Goal: Task Accomplishment & Management: Manage account settings

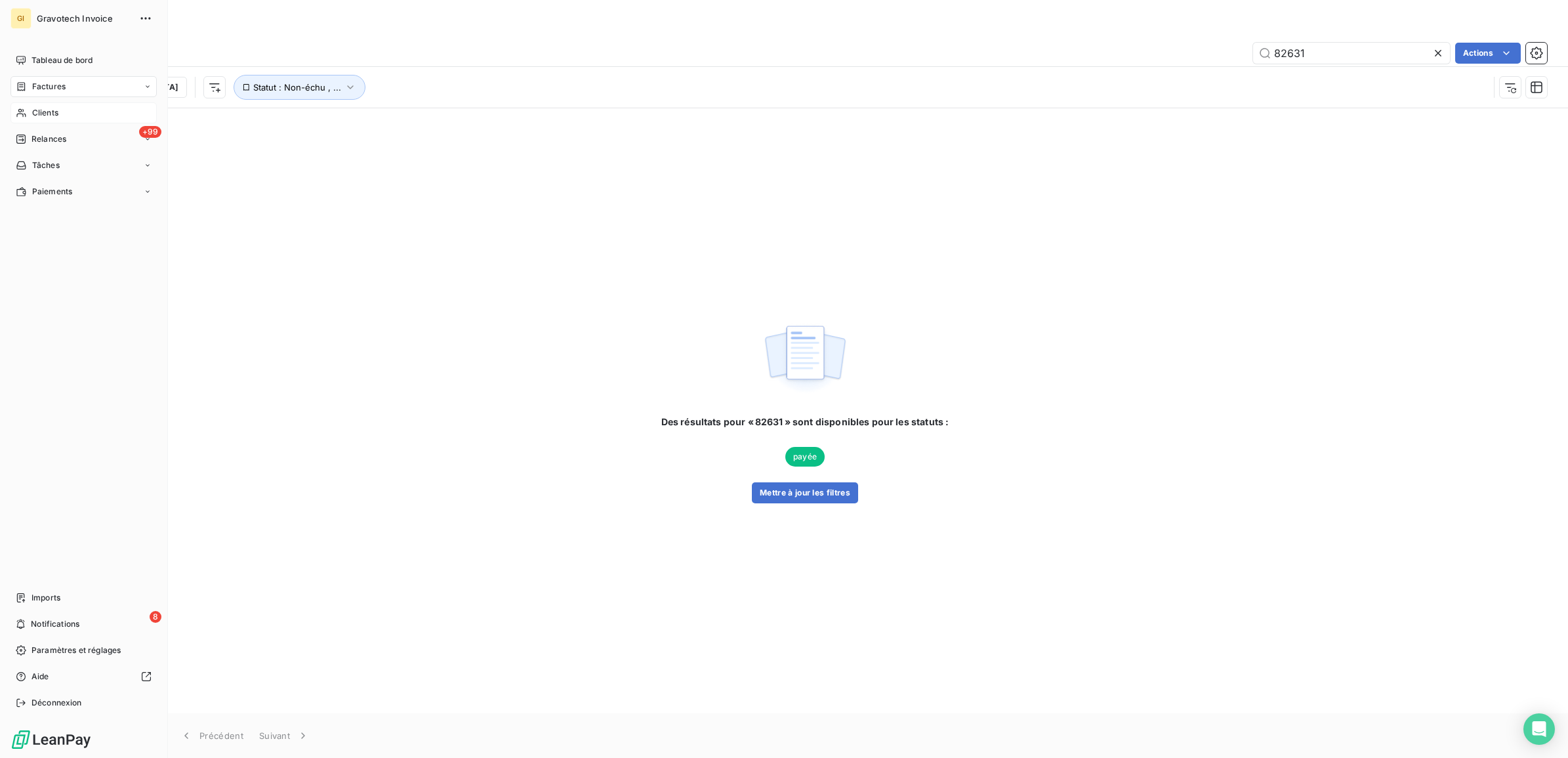
click at [34, 107] on div "Clients" at bounding box center [83, 113] width 146 height 21
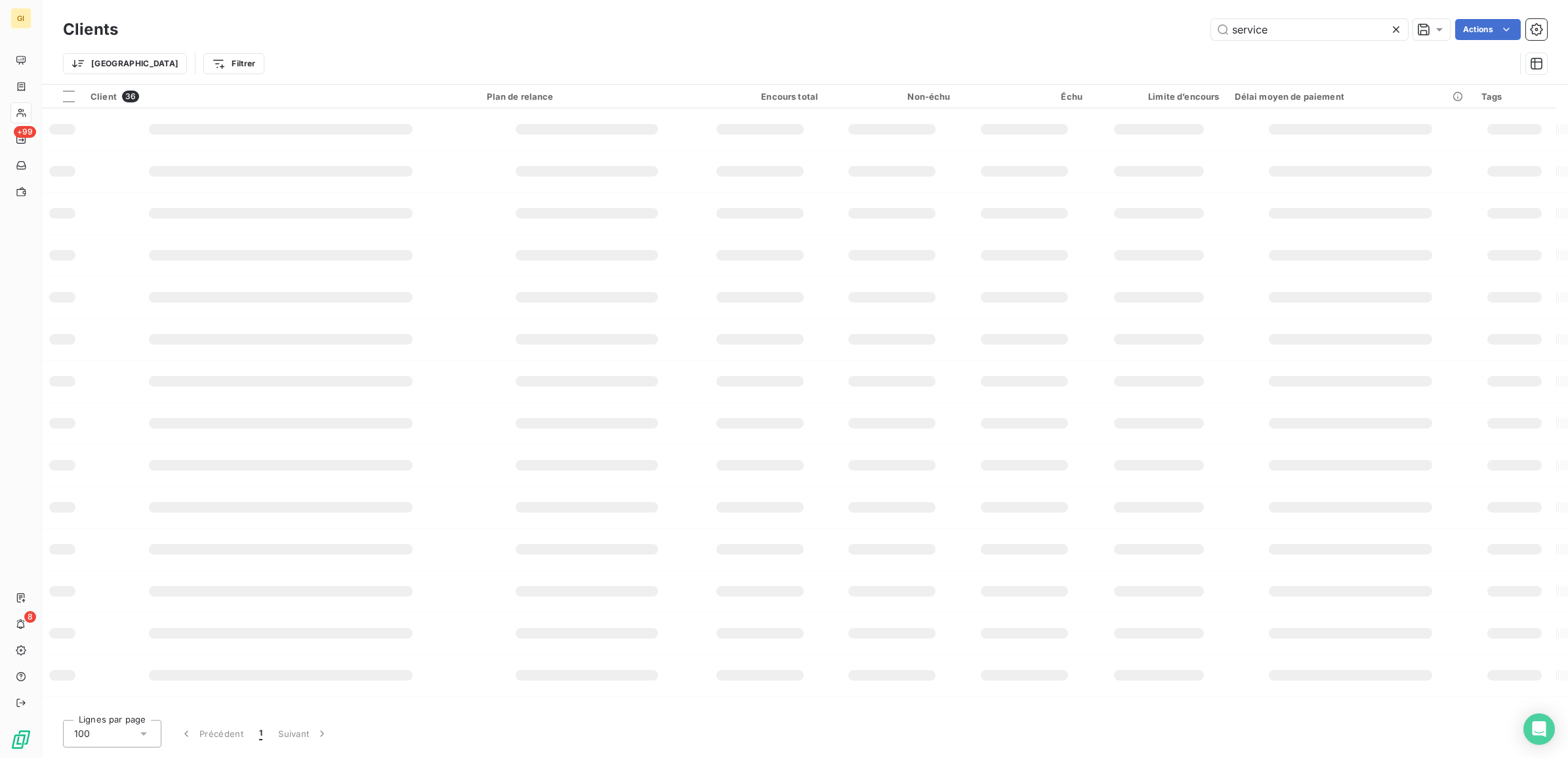
drag, startPoint x: 1260, startPoint y: 31, endPoint x: 983, endPoint y: 45, distance: 277.4
click at [1083, 45] on div "Clients service Actions Trier Filtrer" at bounding box center [805, 49] width 1484 height 68
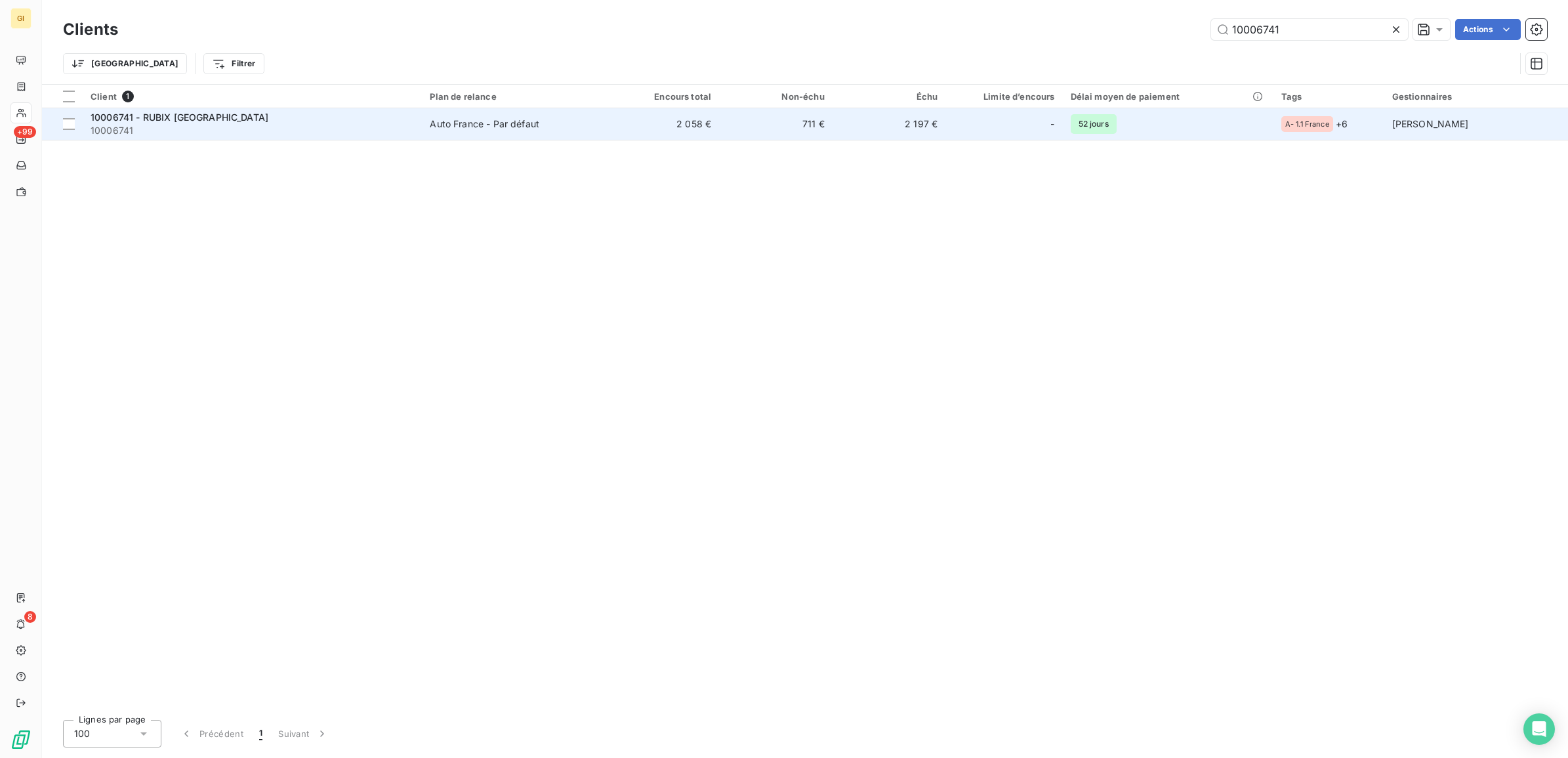
type input "10006741"
click at [515, 113] on td "Auto France - Par défaut" at bounding box center [513, 124] width 184 height 31
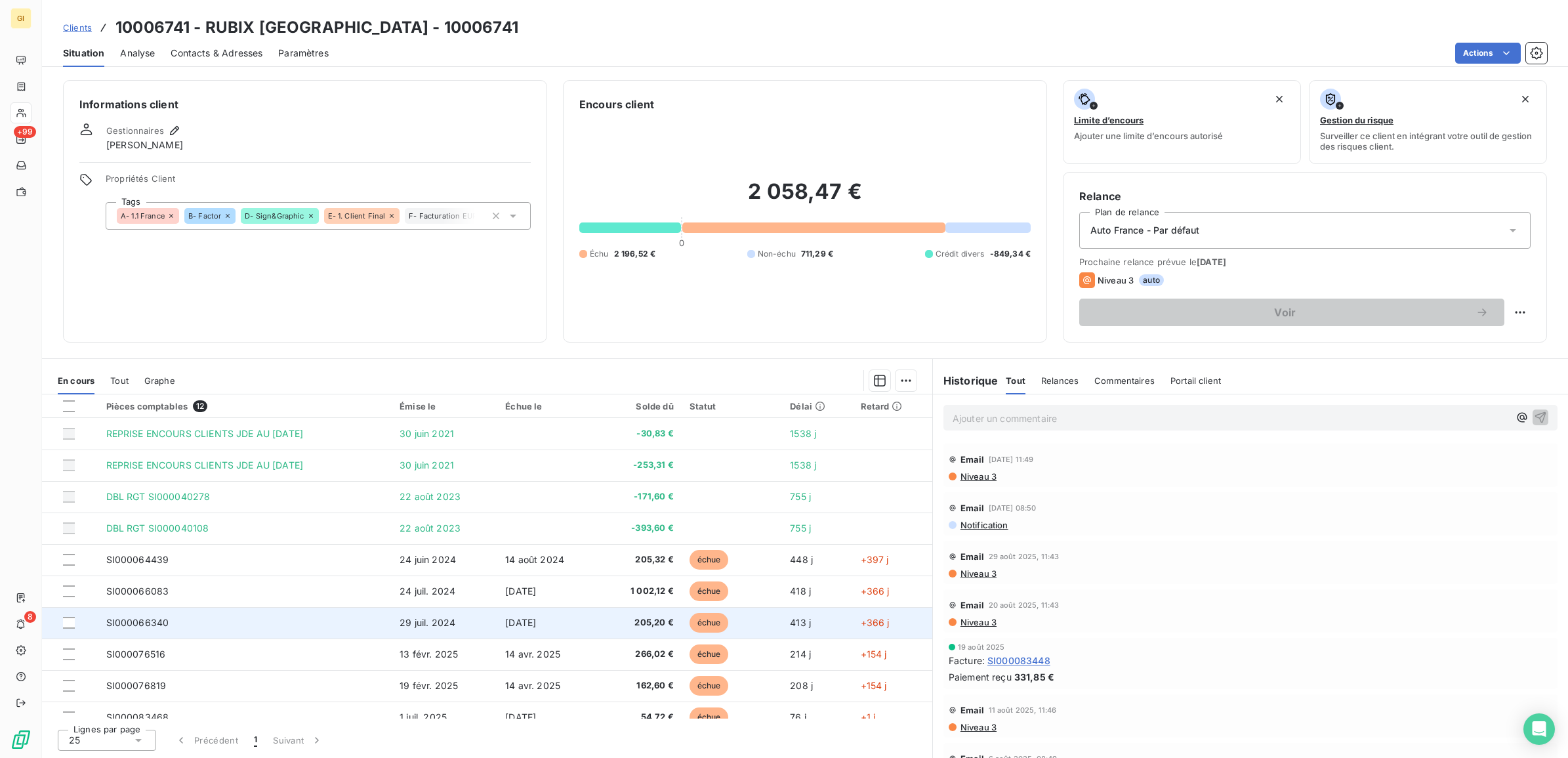
scroll to position [77, 0]
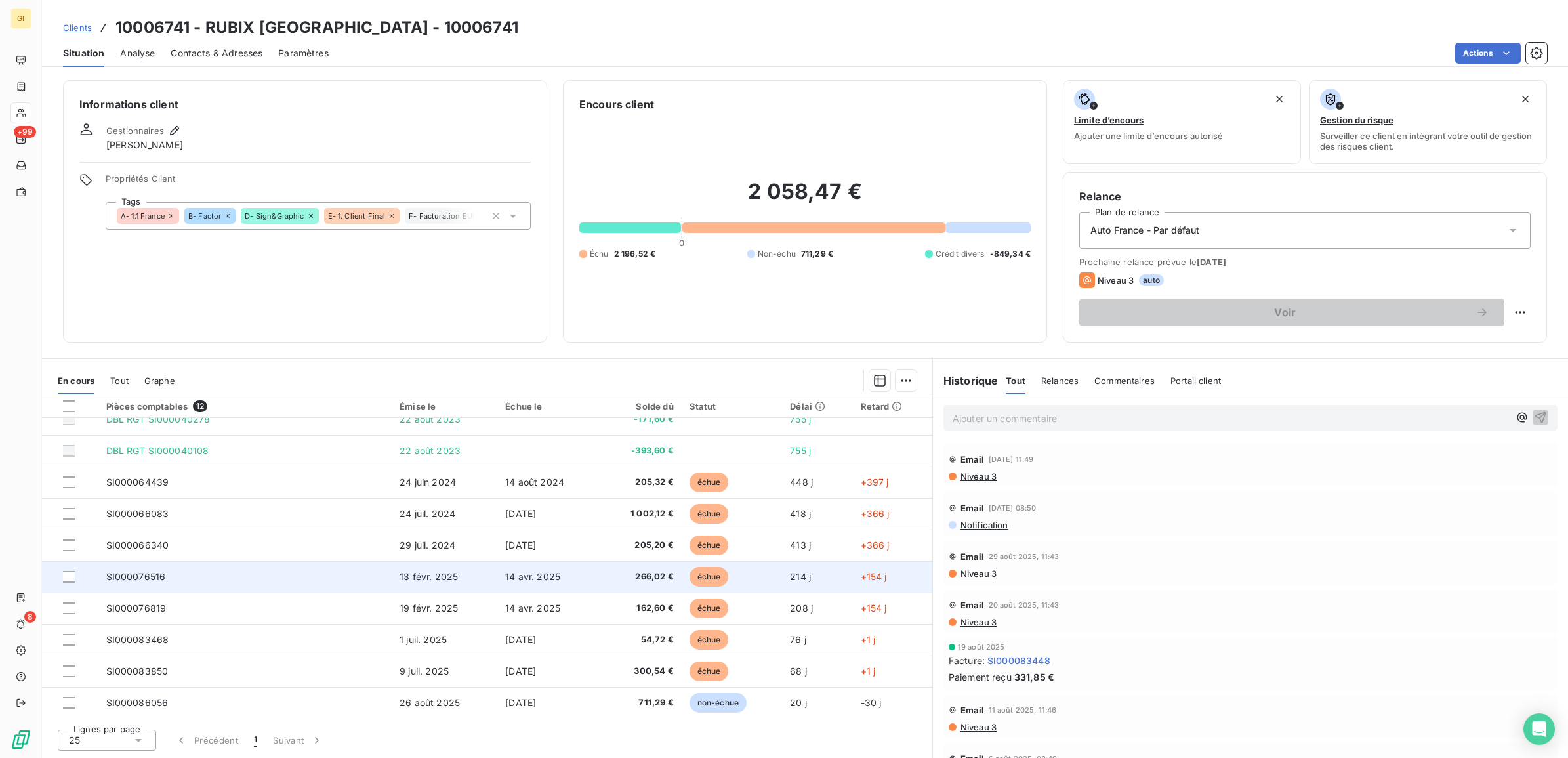
click at [357, 579] on td "SI000076516" at bounding box center [246, 577] width 294 height 31
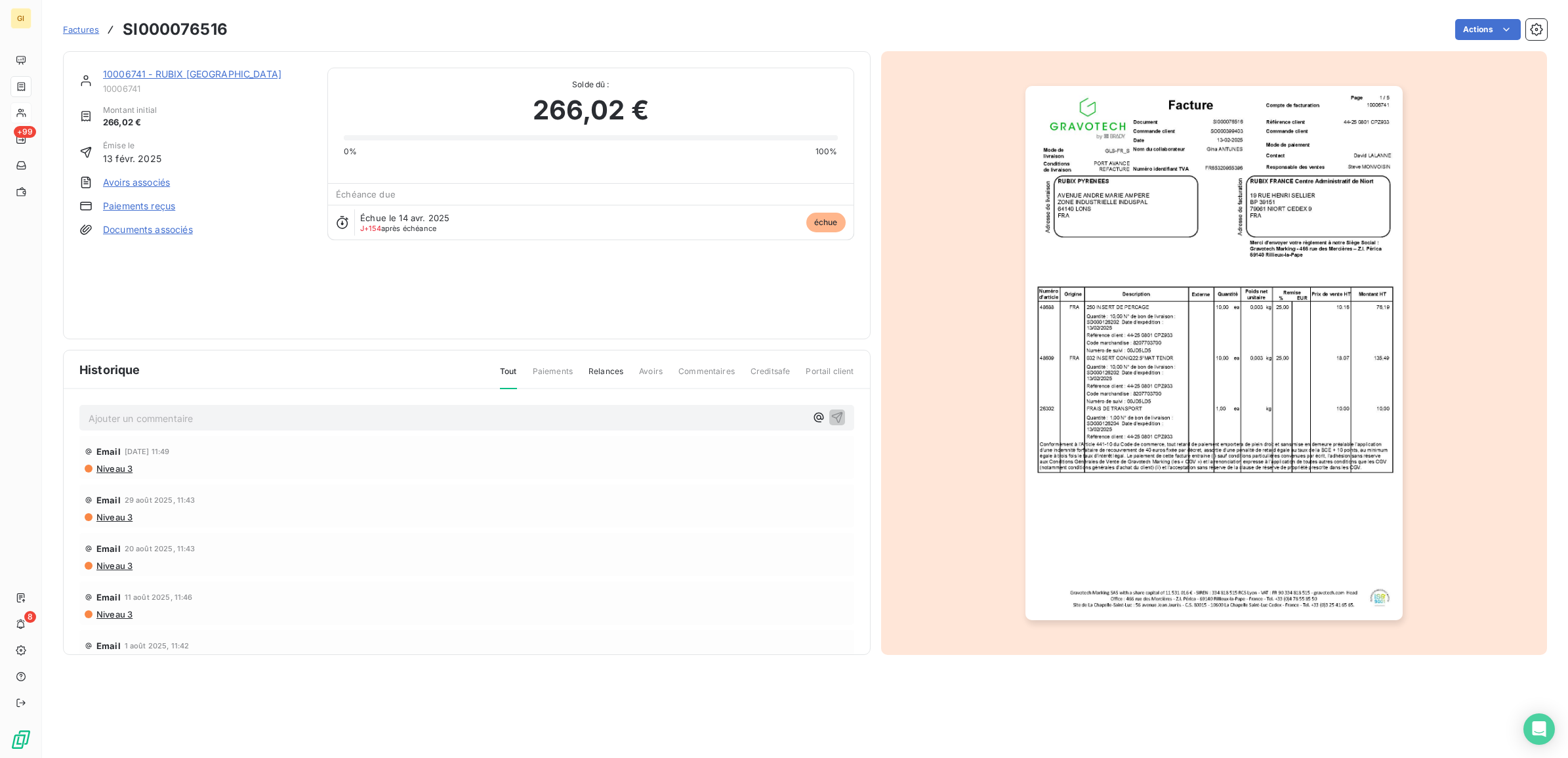
click at [273, 422] on p "Ajouter un commentaire ﻿" at bounding box center [447, 418] width 717 height 16
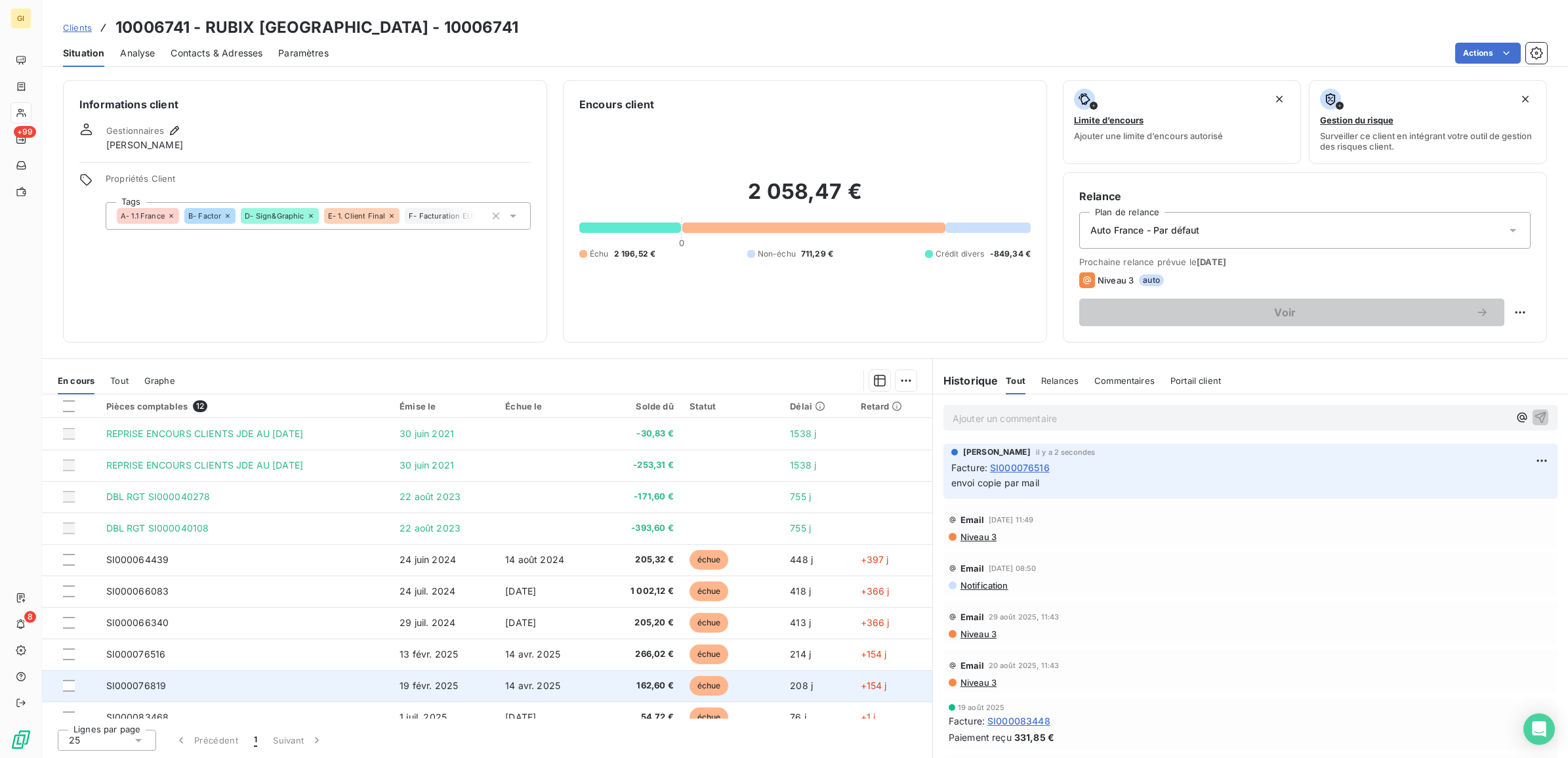
click at [309, 677] on td "SI000076819" at bounding box center [246, 686] width 294 height 31
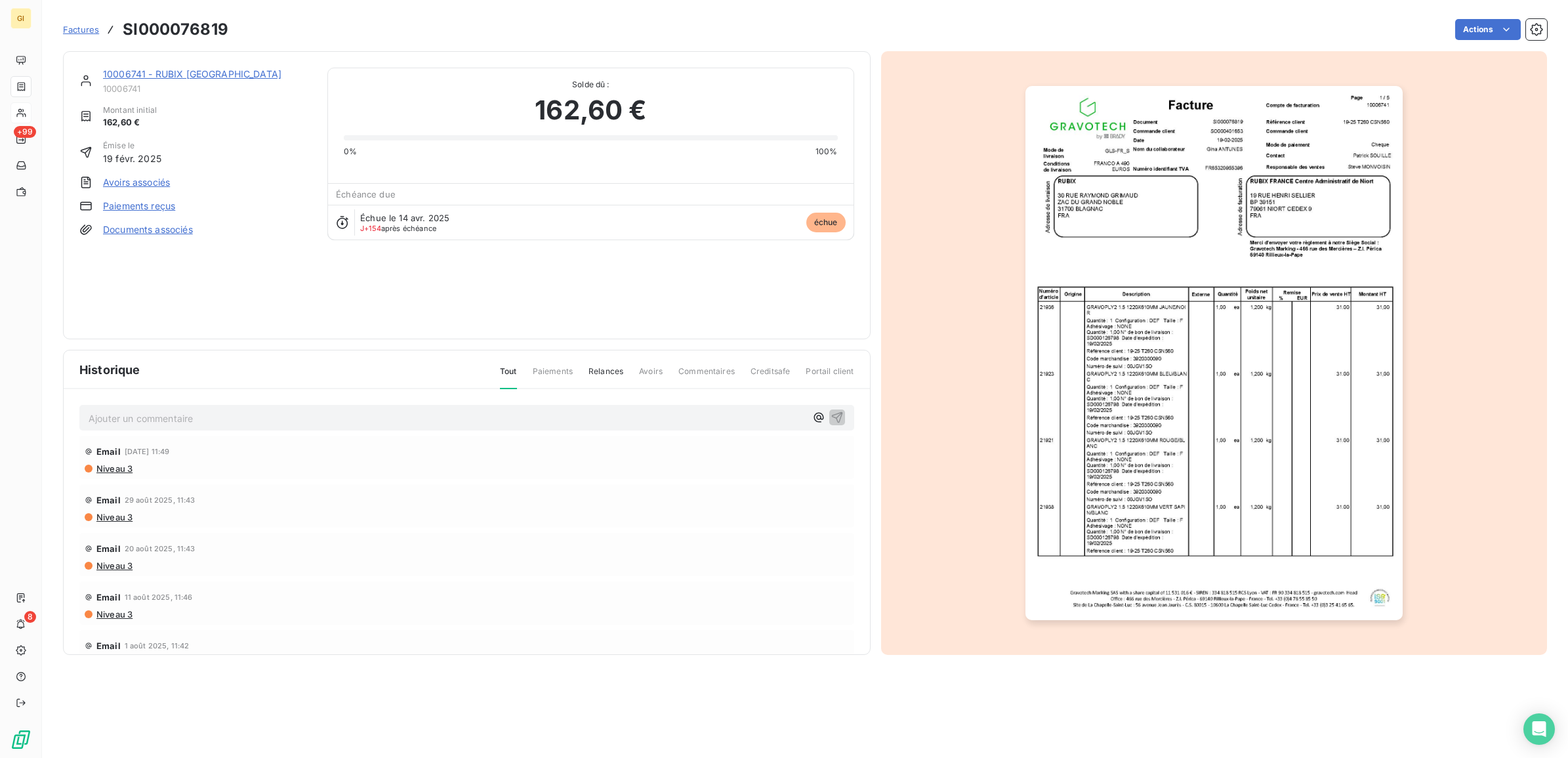
click at [212, 424] on p "Ajouter un commentaire ﻿" at bounding box center [447, 418] width 717 height 16
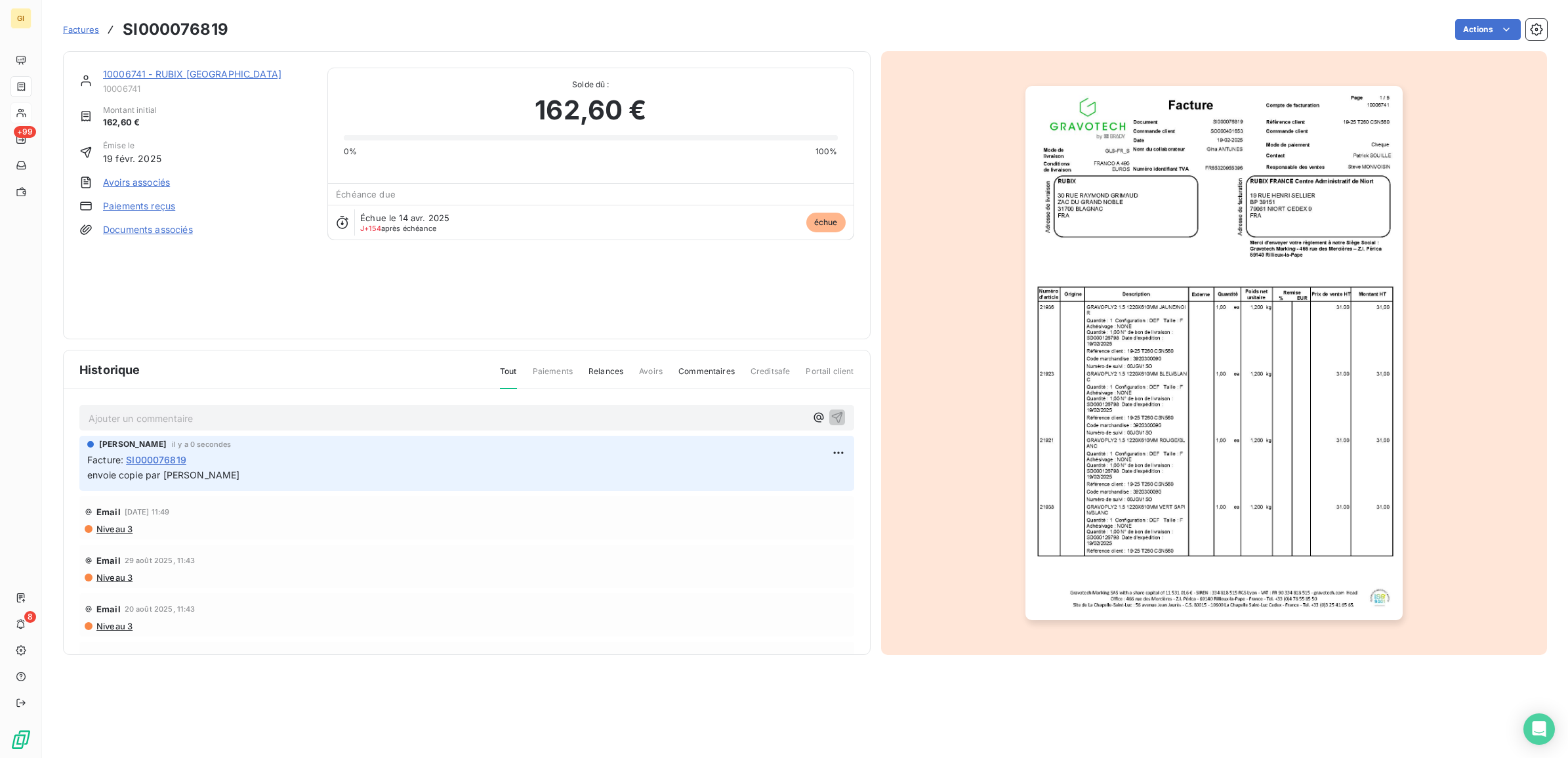
click at [80, 27] on span "Factures" at bounding box center [81, 29] width 36 height 10
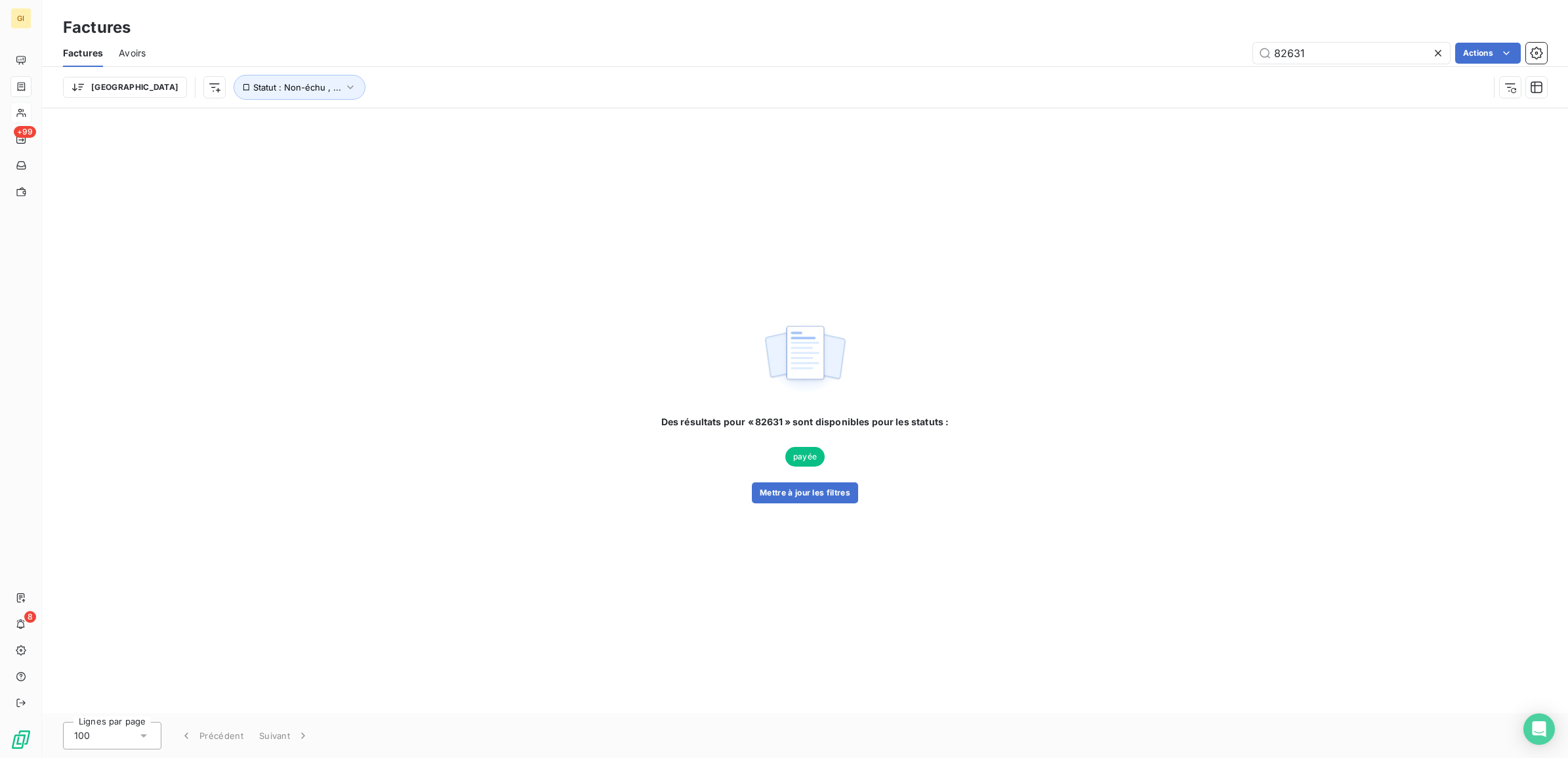
drag, startPoint x: 1303, startPoint y: 55, endPoint x: 1270, endPoint y: 76, distance: 39.1
click at [1275, 74] on div "Factures Avoirs 82631 Actions Trier Statut : Non-échu , ..." at bounding box center [805, 73] width 1526 height 68
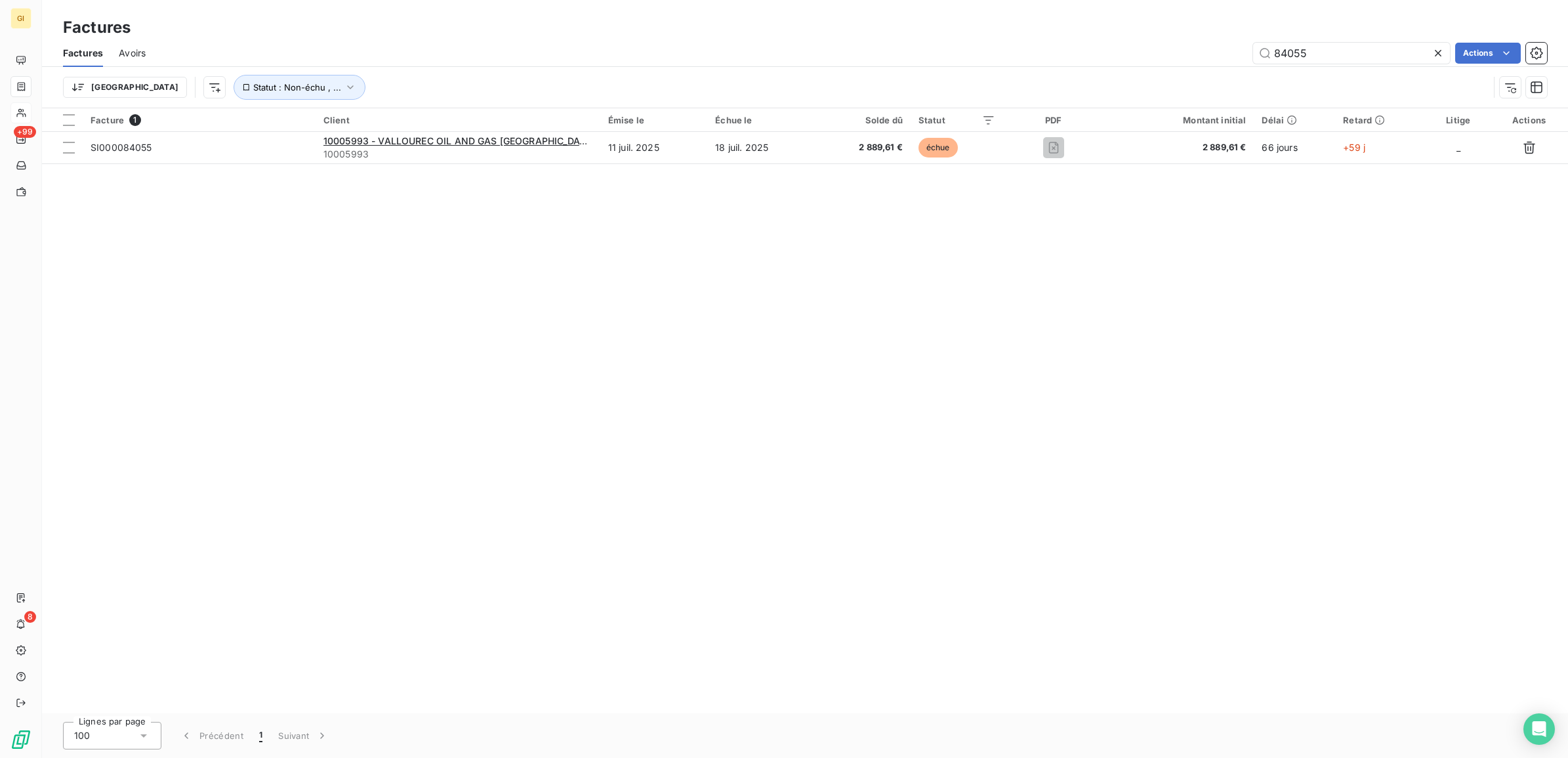
type input "84055"
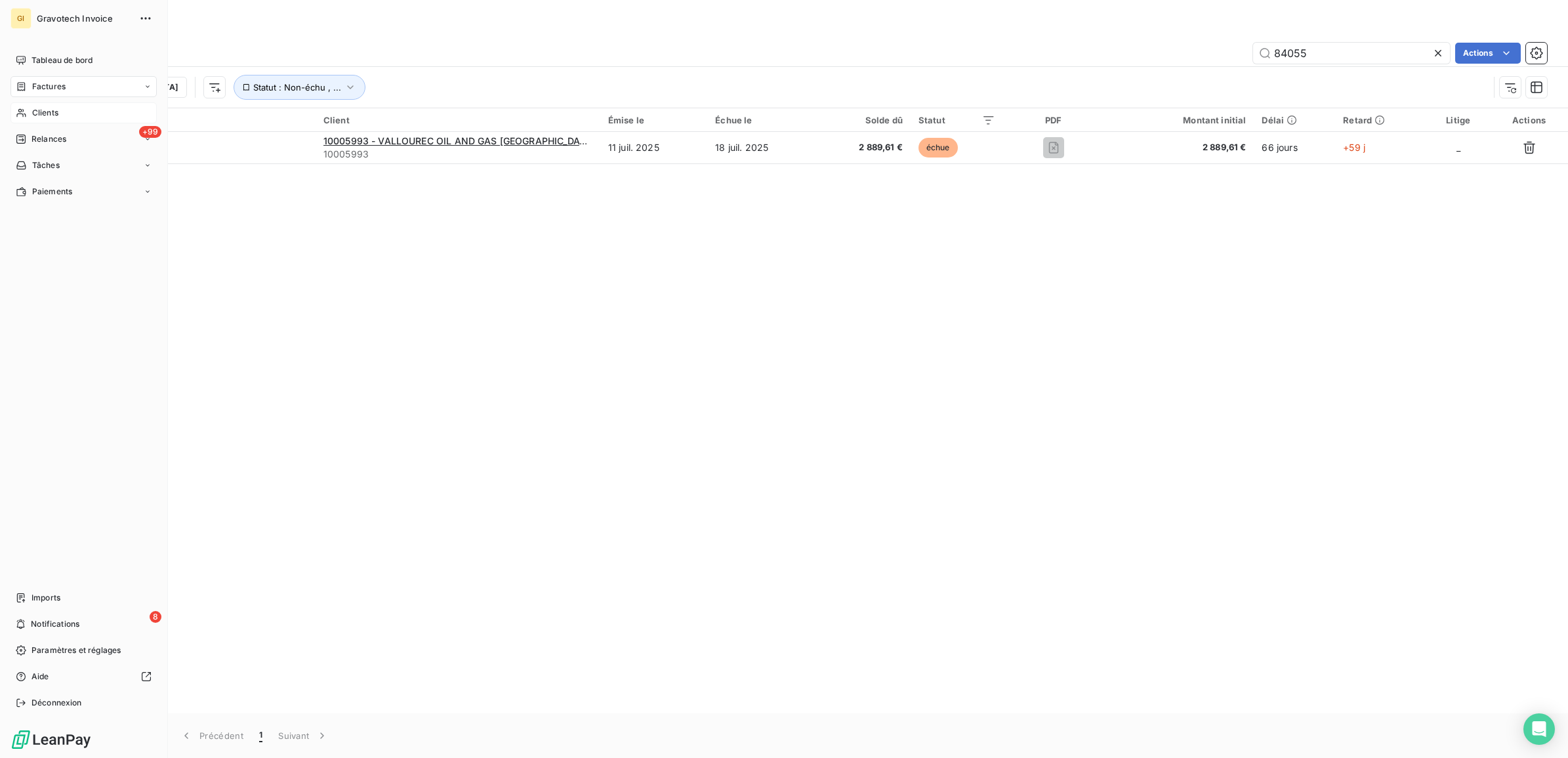
click at [42, 110] on span "Clients" at bounding box center [45, 113] width 26 height 12
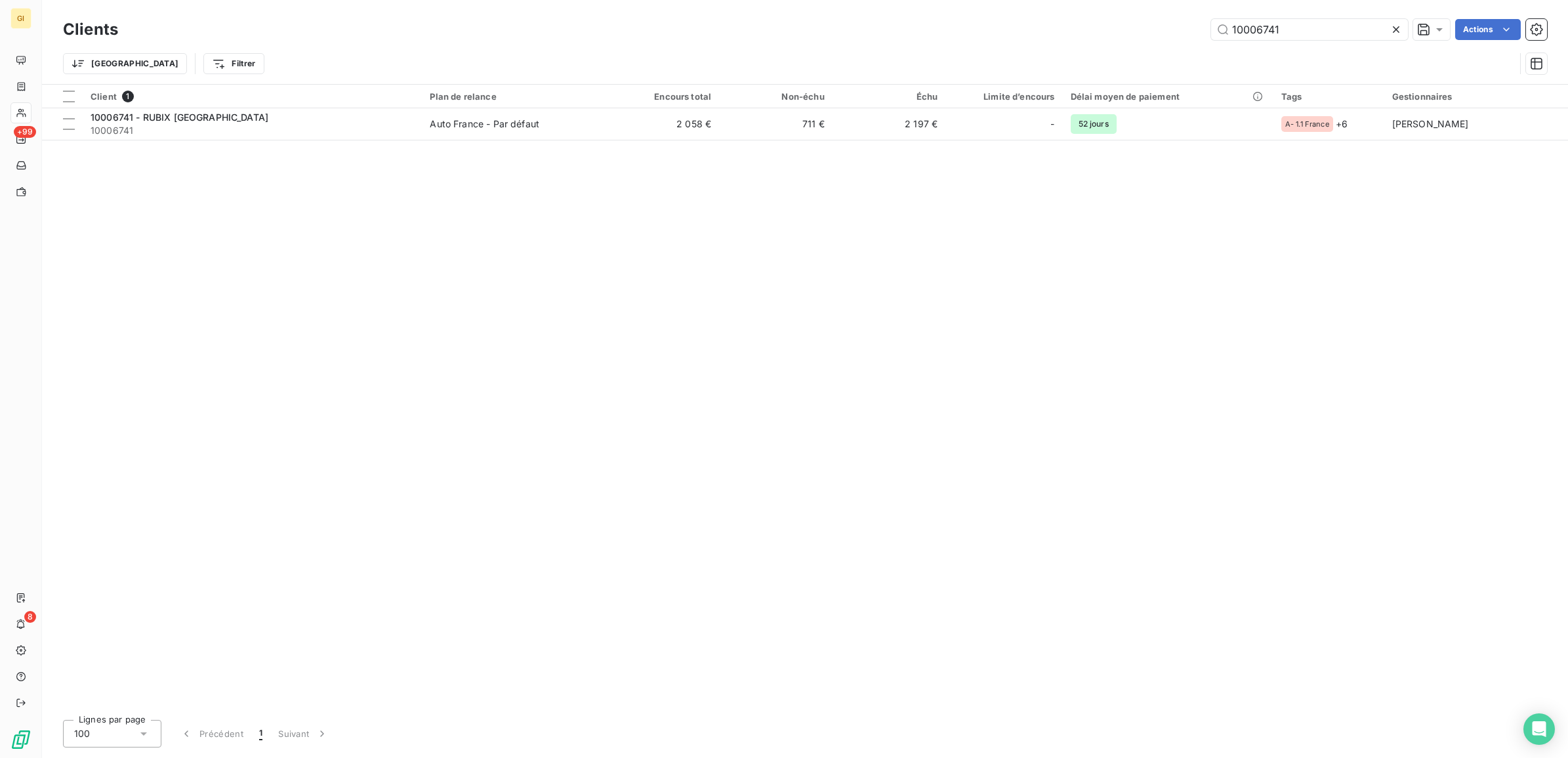
drag, startPoint x: 1286, startPoint y: 24, endPoint x: 1204, endPoint y: 33, distance: 82.5
click at [1204, 33] on div "10006741 Actions" at bounding box center [841, 29] width 1414 height 21
type input "wunderlic"
click at [448, 107] on div at bounding box center [509, 107] width 182 height 1
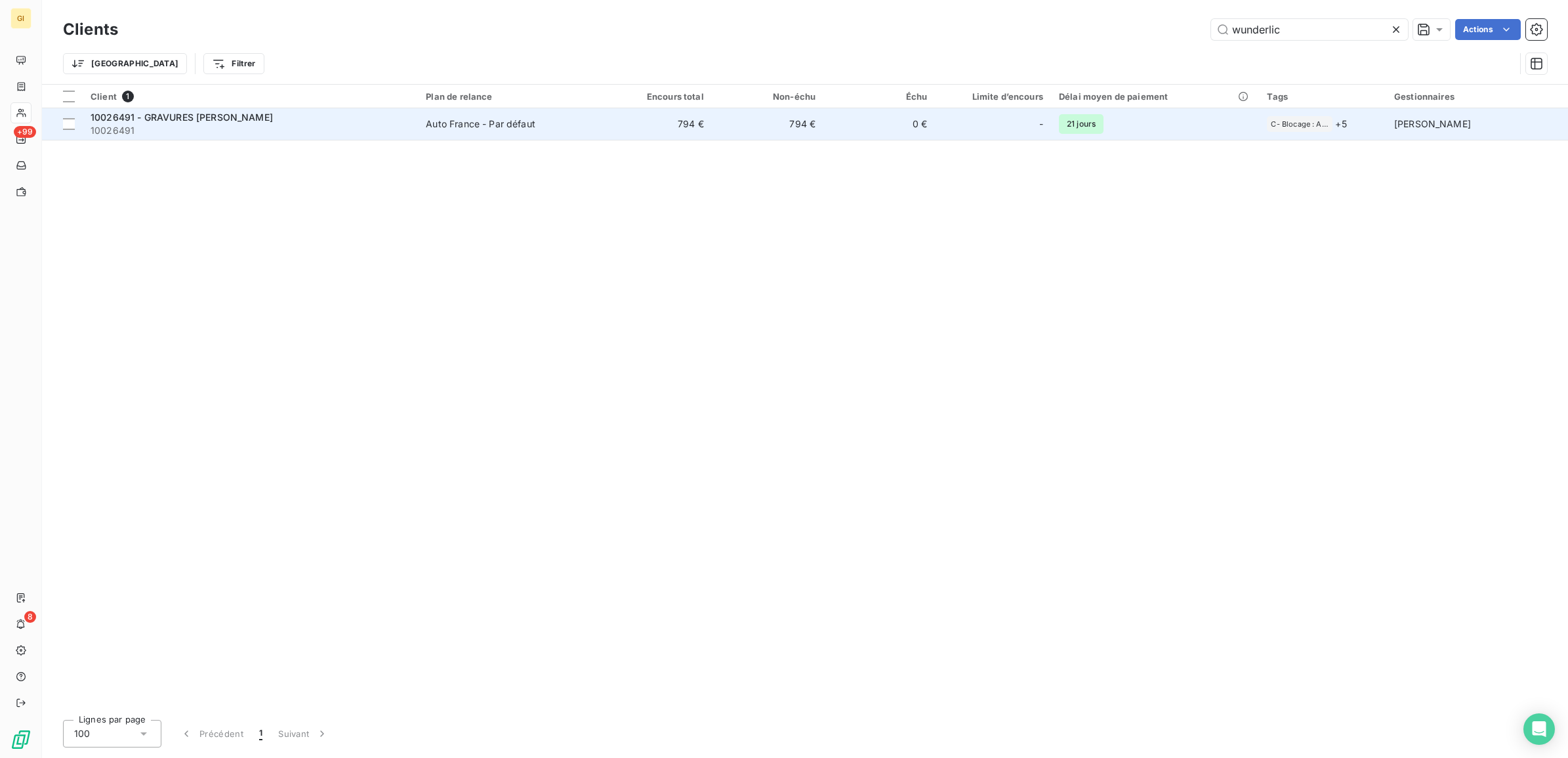
click at [448, 119] on div "Auto France - Par défaut" at bounding box center [481, 124] width 110 height 13
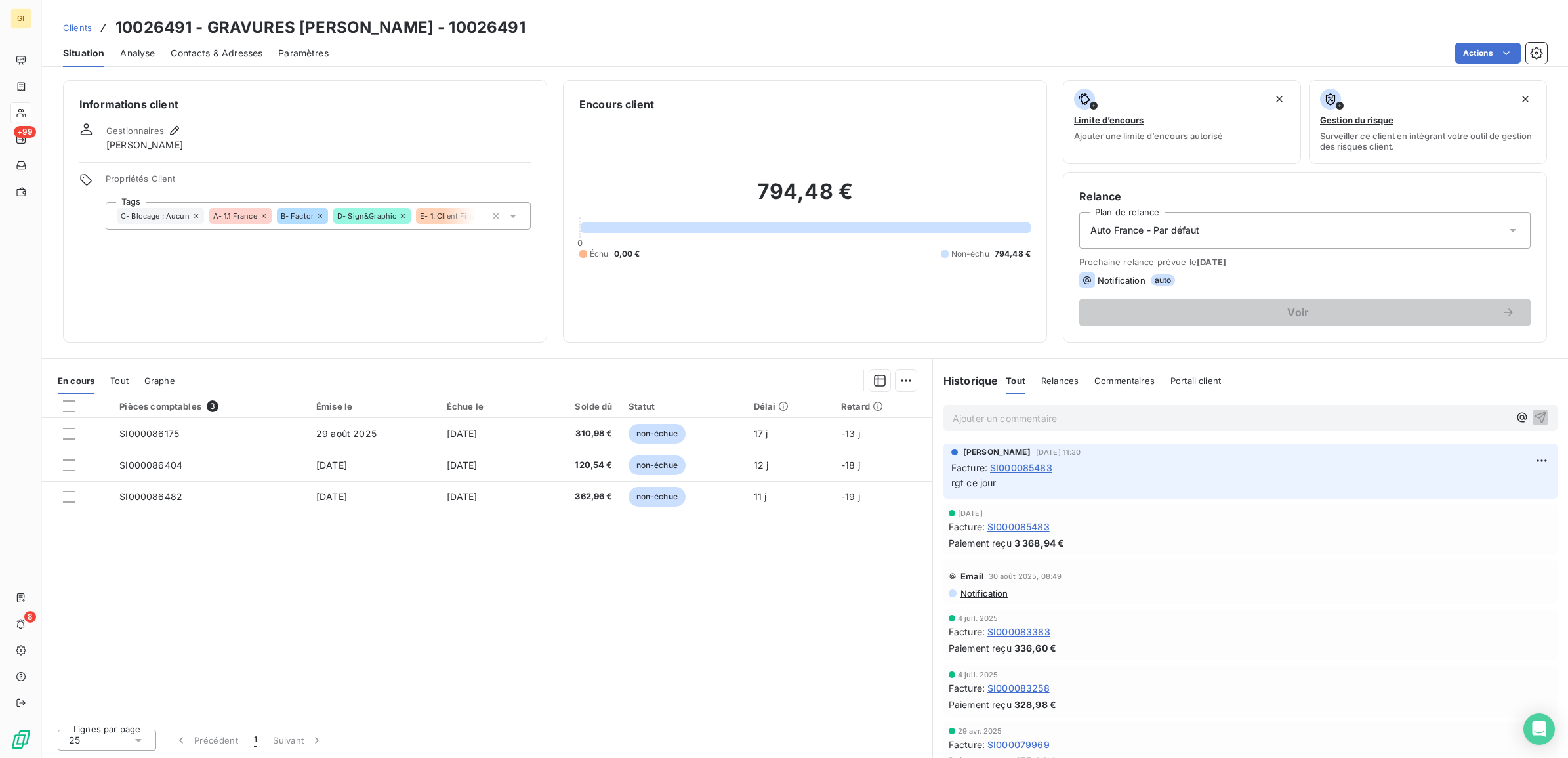
click at [77, 23] on span "Clients" at bounding box center [77, 28] width 29 height 10
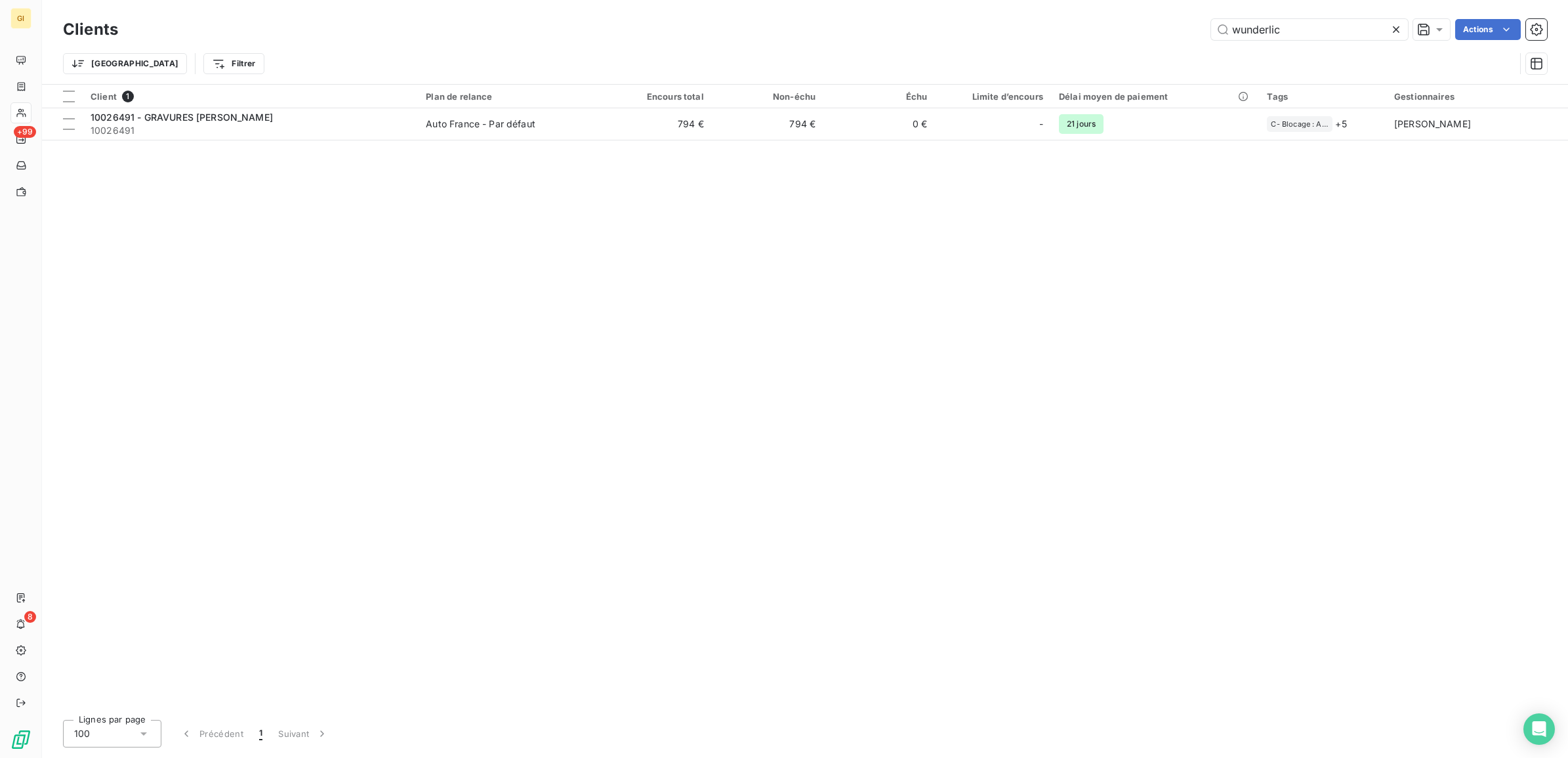
drag, startPoint x: 1285, startPoint y: 22, endPoint x: 1111, endPoint y: 57, distance: 177.5
click at [1111, 57] on div "Clients wunderlic Actions Trier Filtrer" at bounding box center [805, 49] width 1484 height 68
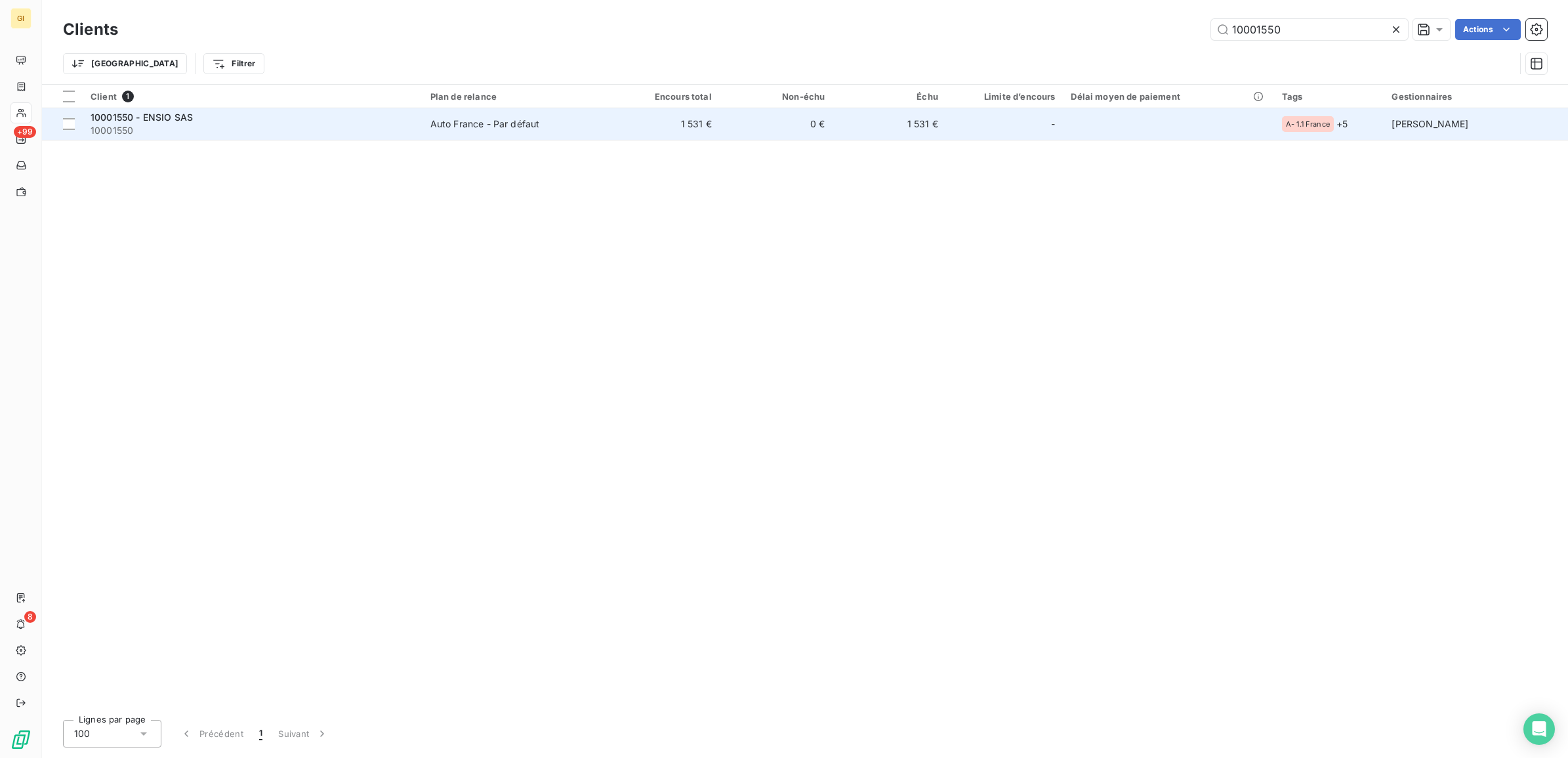
type input "10001550"
click at [410, 133] on span "10001550" at bounding box center [253, 130] width 324 height 13
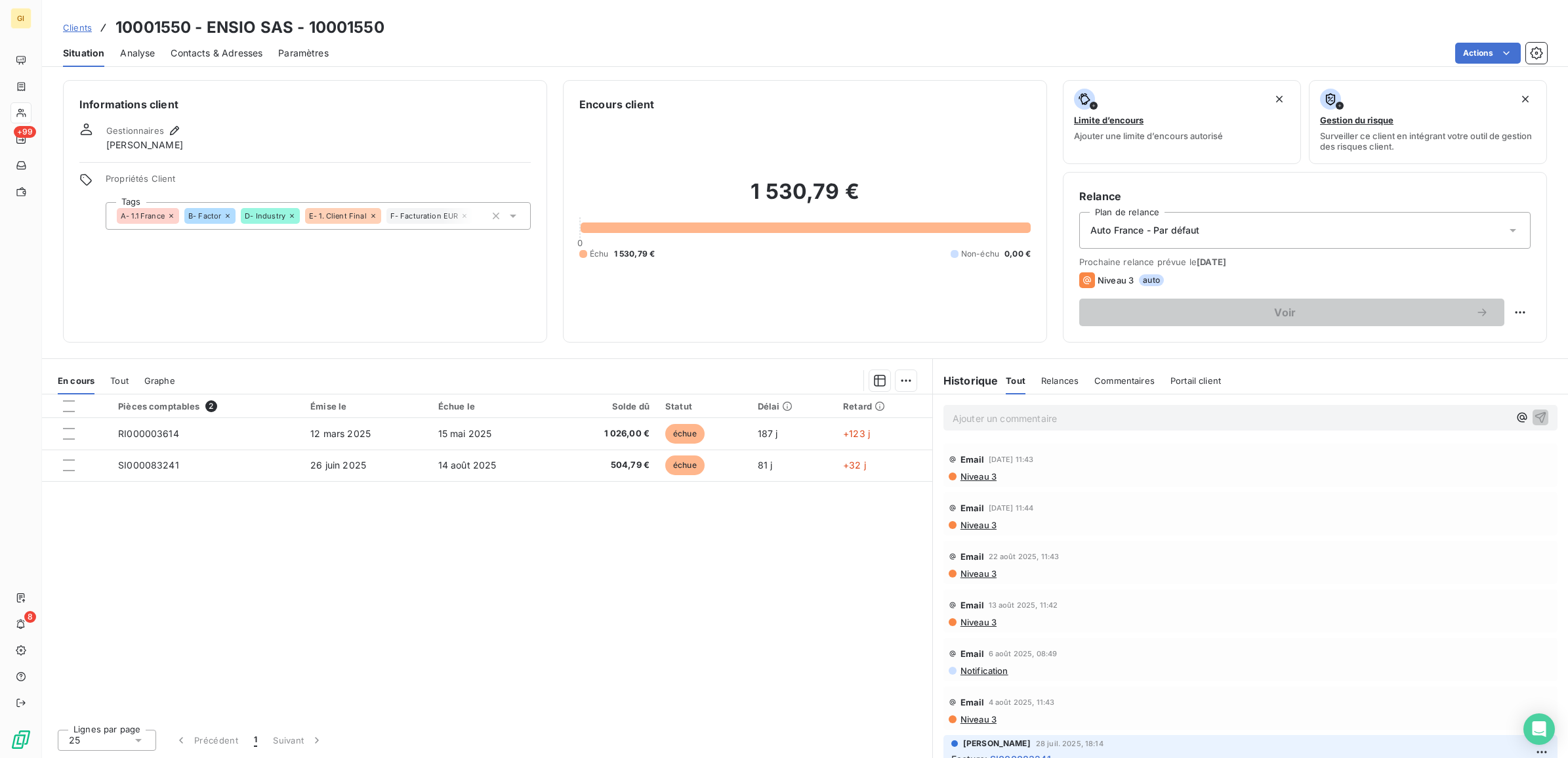
click at [200, 56] on span "Contacts & Adresses" at bounding box center [216, 53] width 92 height 13
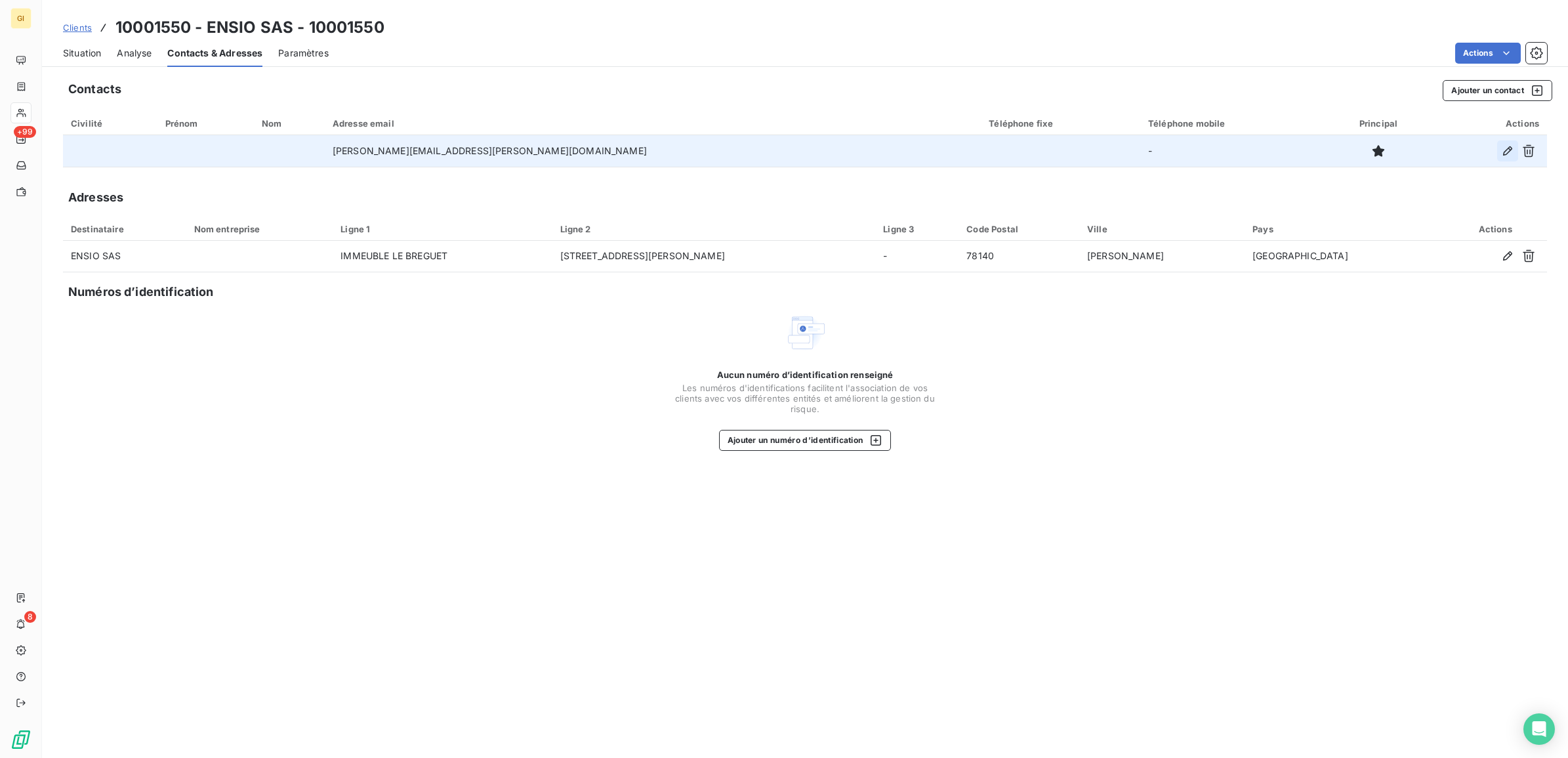
click at [1510, 149] on icon "button" at bounding box center [1507, 151] width 10 height 10
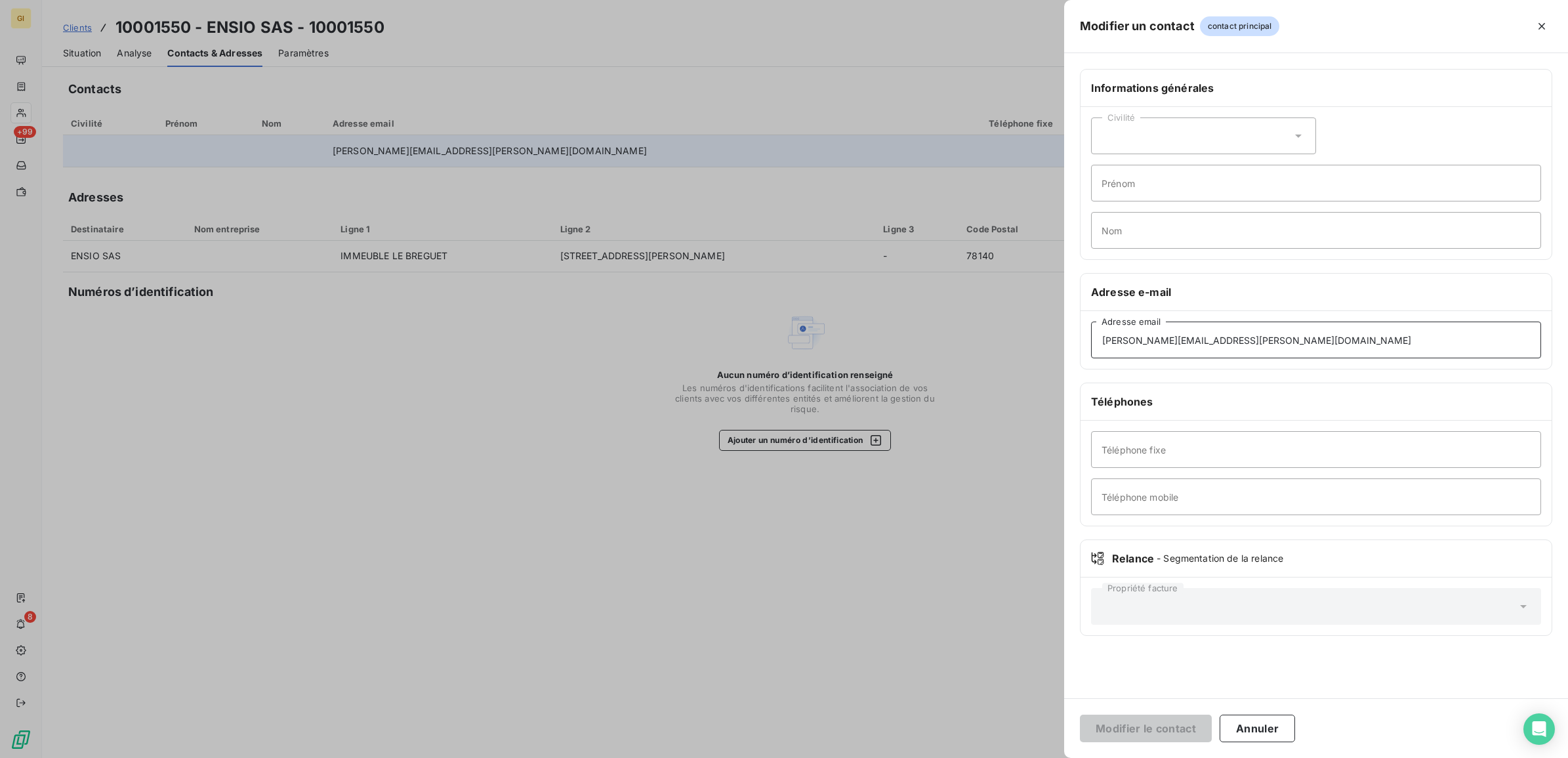
drag, startPoint x: 1294, startPoint y: 335, endPoint x: 995, endPoint y: 351, distance: 299.4
click at [995, 758] on div "Modifier un contact contact principal Informations générales Civilité Prénom No…" at bounding box center [784, 758] width 1568 height 0
paste input "compta.ensiosas"
type input "[EMAIL_ADDRESS][DOMAIN_NAME]"
click at [1143, 728] on button "Modifier le contact" at bounding box center [1145, 729] width 132 height 28
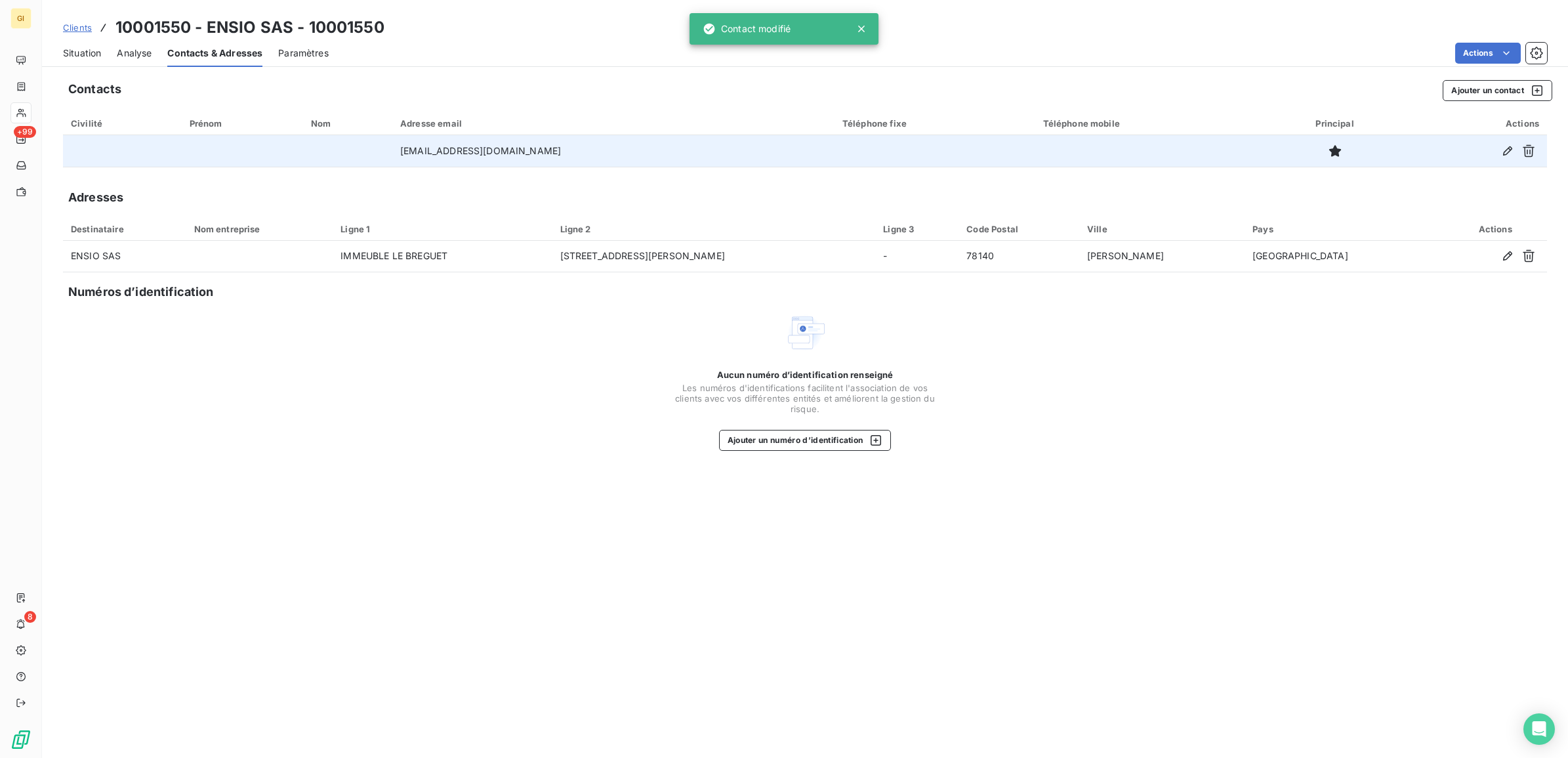
click at [80, 55] on span "Situation" at bounding box center [82, 53] width 38 height 13
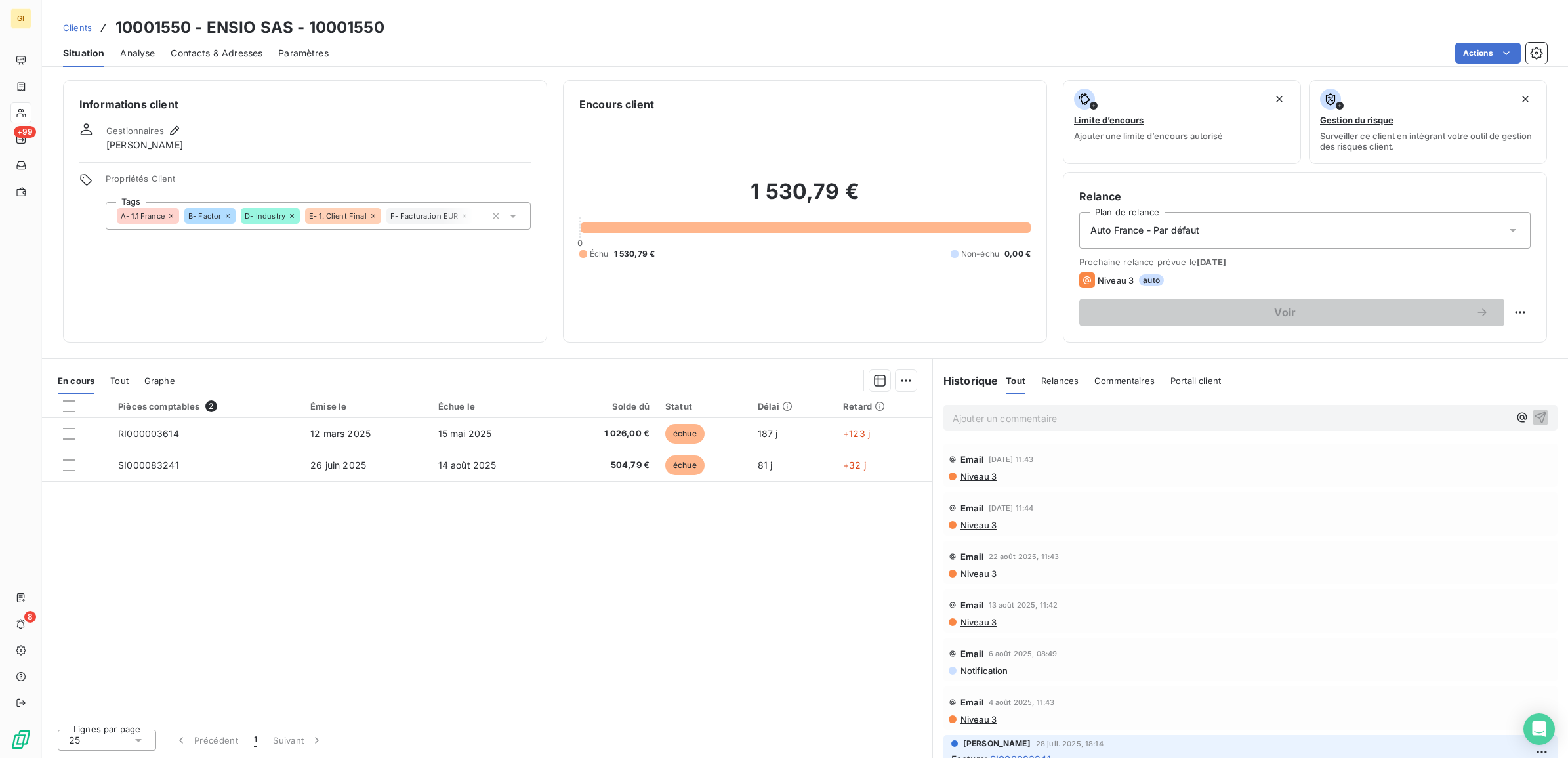
click at [1077, 417] on p "Ajouter un commentaire ﻿" at bounding box center [1230, 418] width 557 height 16
